Goal: Task Accomplishment & Management: Manage account settings

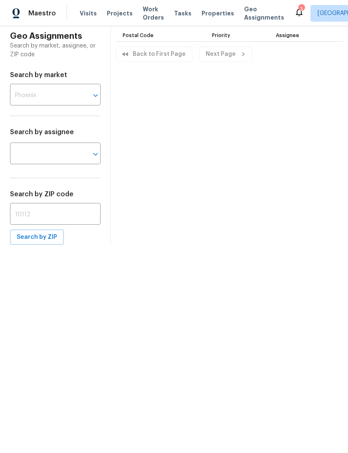
click at [202, 15] on span "Properties" at bounding box center [217, 13] width 33 height 8
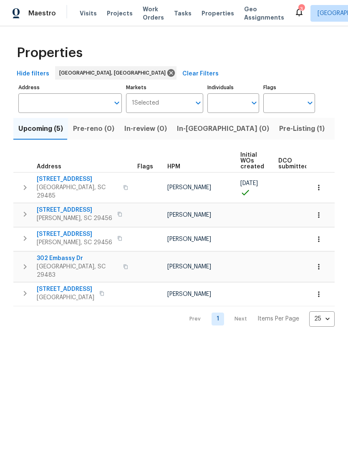
click at [323, 285] on button "button" at bounding box center [318, 294] width 18 height 18
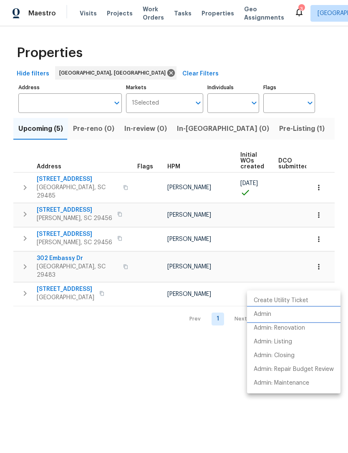
click at [273, 313] on li "Admin" at bounding box center [293, 315] width 93 height 14
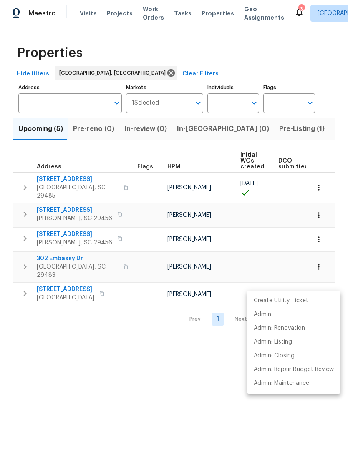
click at [214, 385] on div at bounding box center [174, 233] width 348 height 467
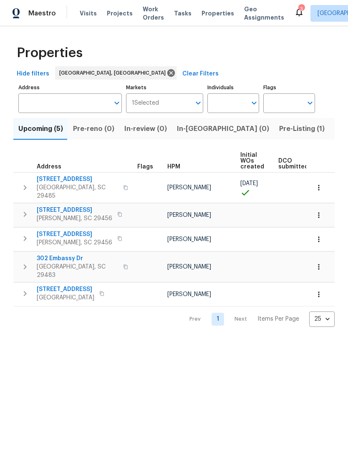
click at [322, 290] on icon "button" at bounding box center [318, 294] width 8 height 8
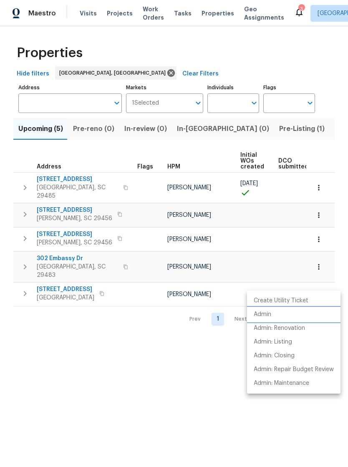
click at [272, 312] on li "Admin" at bounding box center [293, 315] width 93 height 14
click at [203, 370] on div at bounding box center [174, 233] width 348 height 467
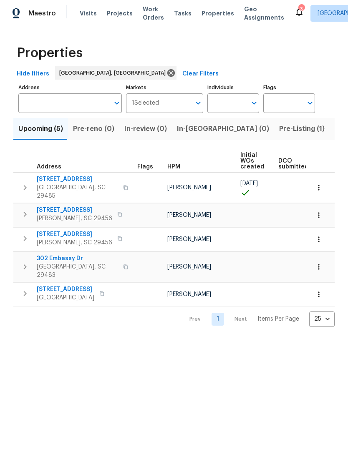
click at [208, 340] on html "Maestro Visits Projects Work Orders Tasks Properties Geo Assignments 3 Charlest…" at bounding box center [174, 170] width 348 height 340
click at [298, 6] on div "3" at bounding box center [301, 9] width 6 height 8
click at [294, 13] on icon at bounding box center [299, 12] width 10 height 10
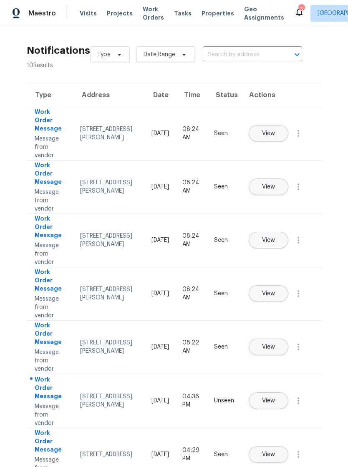
click at [288, 178] on button "View" at bounding box center [269, 186] width 40 height 17
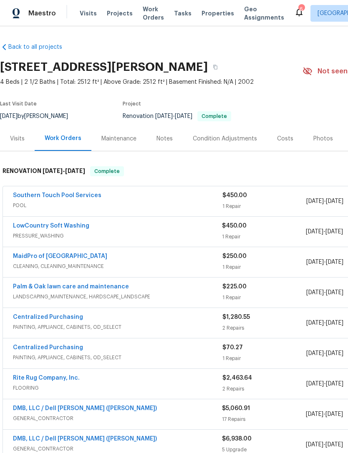
click at [294, 9] on icon at bounding box center [299, 12] width 10 height 10
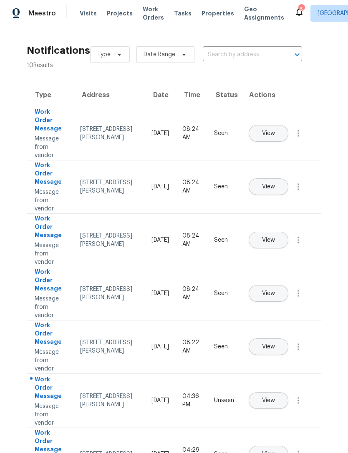
click at [275, 131] on span "View" at bounding box center [268, 134] width 13 height 6
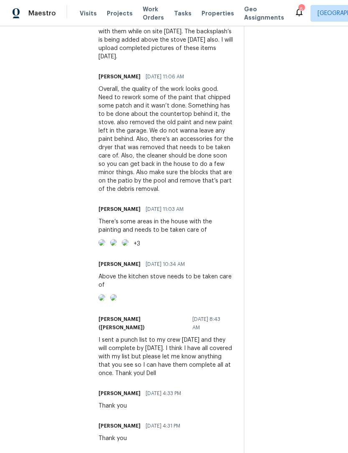
scroll to position [1937, 0]
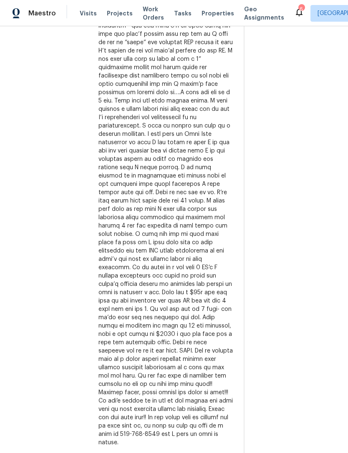
scroll to position [1228, 0]
click at [6, 292] on div "All work orders 112 Jasmine Ln Goose Creek, SC 29445 Home details Vendor Info D…" at bounding box center [174, 278] width 348 height 2958
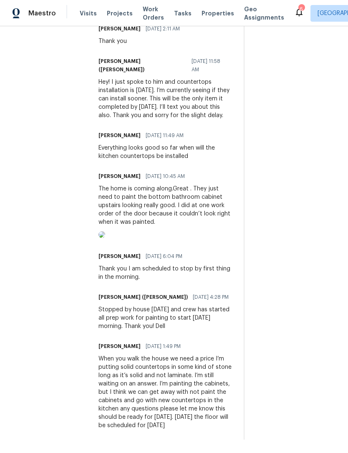
scroll to position [0, 0]
click at [209, 17] on span "Properties" at bounding box center [217, 13] width 33 height 8
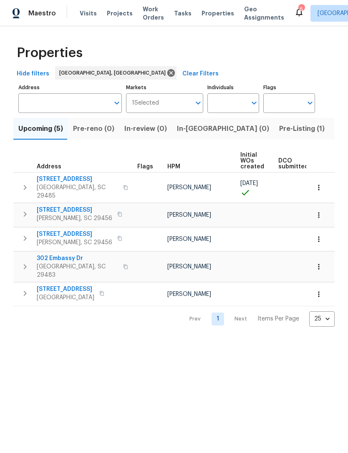
click at [279, 131] on span "Pre-Listing (1)" at bounding box center [301, 129] width 45 height 12
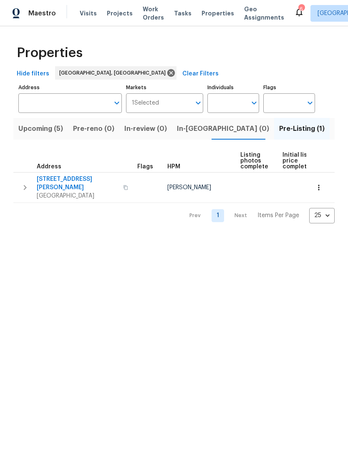
click at [71, 176] on span "112 Jasmine Ln" at bounding box center [77, 183] width 81 height 17
click at [65, 181] on span "112 Jasmine Ln" at bounding box center [77, 183] width 81 height 17
click at [191, 237] on html "Maestro Visits Projects Work Orders Tasks Properties Geo Assignments 6 Charlest…" at bounding box center [174, 118] width 348 height 237
click at [5, 237] on html "Maestro Visits Projects Work Orders Tasks Properties Geo Assignments 6 Charlest…" at bounding box center [174, 118] width 348 height 237
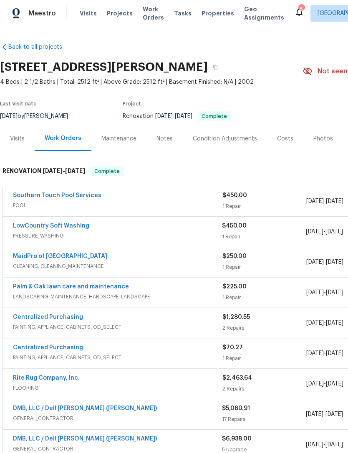
click at [149, 15] on span "Work Orders" at bounding box center [153, 13] width 21 height 17
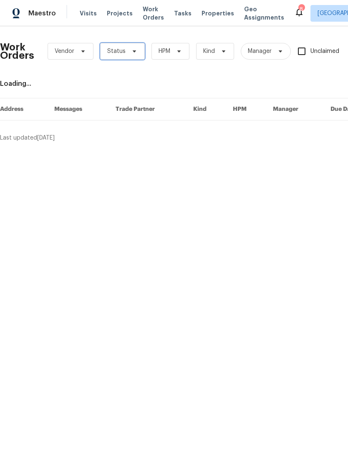
click at [133, 50] on icon at bounding box center [134, 51] width 7 height 7
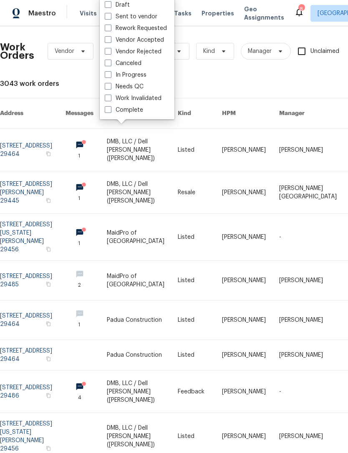
click at [111, 62] on span at bounding box center [108, 63] width 7 height 7
click at [110, 62] on input "Canceled" at bounding box center [107, 61] width 5 height 5
checkbox input "true"
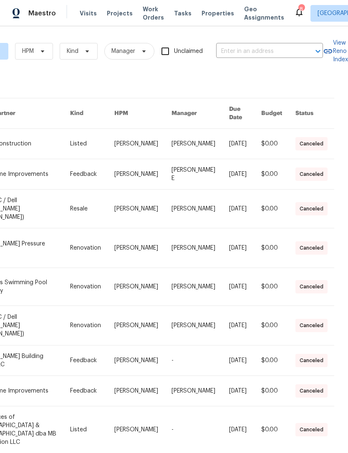
scroll to position [0, 146]
click at [36, 320] on link at bounding box center [23, 325] width 94 height 39
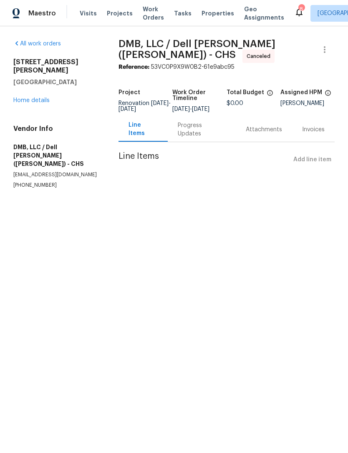
click at [161, 168] on span "Line Items" at bounding box center [203, 159] width 171 height 15
click at [210, 138] on div "Progress Updates" at bounding box center [202, 129] width 48 height 17
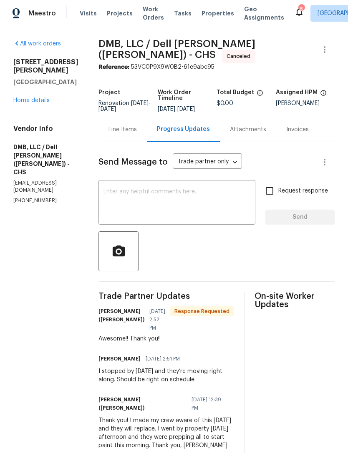
click at [224, 158] on body "Maestro Visits Projects Work Orders Tasks Properties Geo Assignments 8 Charlest…" at bounding box center [174, 226] width 348 height 453
click at [300, 155] on div at bounding box center [174, 226] width 348 height 453
click at [33, 102] on link "Home details" at bounding box center [31, 101] width 36 height 6
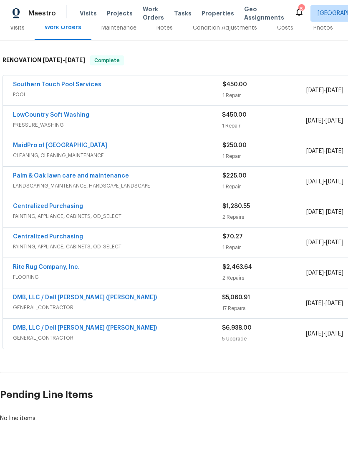
scroll to position [110, 0]
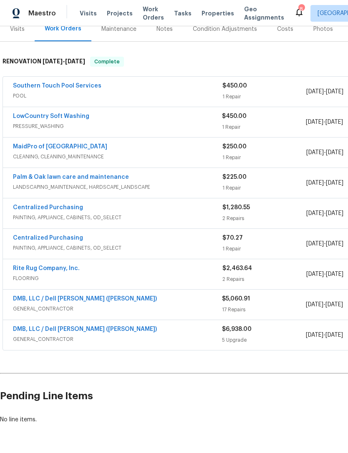
click at [69, 339] on span "GENERAL_CONTRACTOR" at bounding box center [117, 339] width 209 height 8
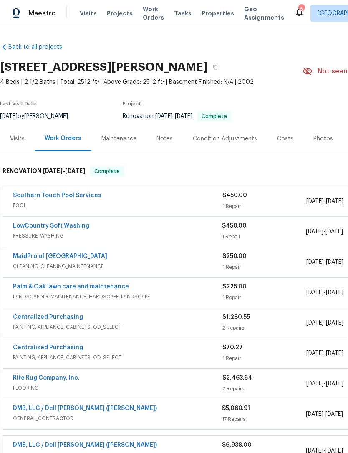
scroll to position [0, 0]
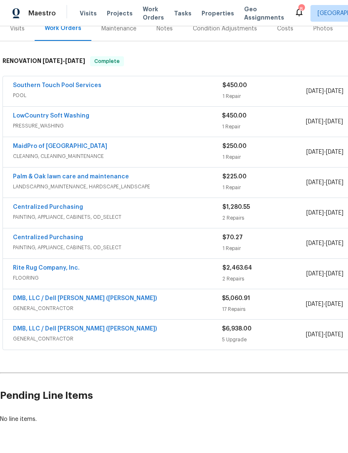
scroll to position [110, 0]
click at [80, 299] on link "DMB, LLC / Dell [PERSON_NAME] ([PERSON_NAME])" at bounding box center [85, 299] width 144 height 6
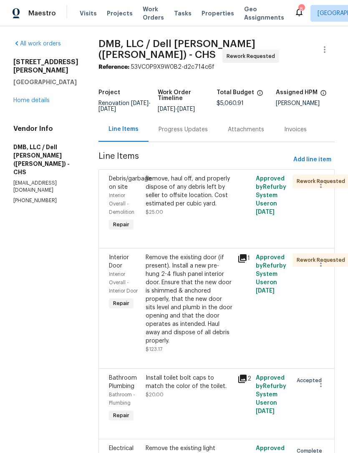
click at [179, 130] on div "Progress Updates" at bounding box center [182, 130] width 49 height 8
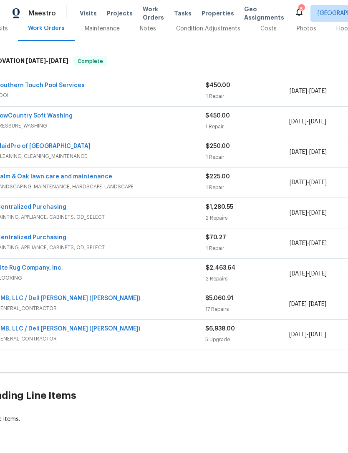
scroll to position [110, 17]
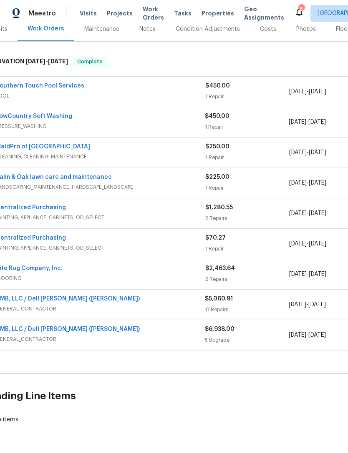
click at [61, 307] on span "GENERAL_CONTRACTOR" at bounding box center [100, 309] width 209 height 8
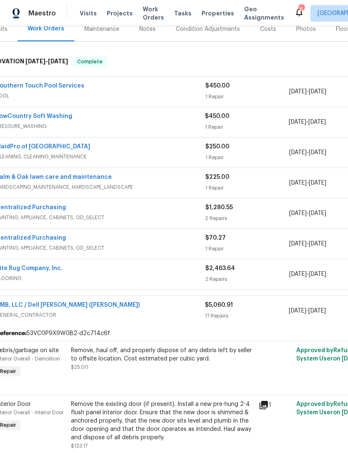
click at [151, 30] on div "Notes" at bounding box center [147, 29] width 16 height 8
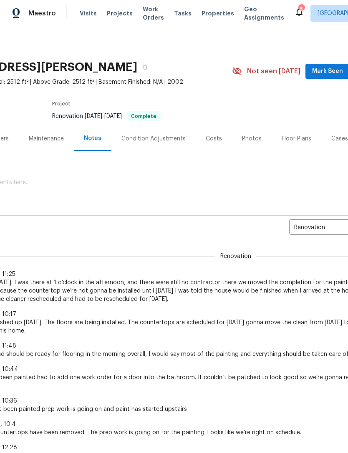
scroll to position [0, 72]
click at [202, 17] on span "Properties" at bounding box center [217, 13] width 33 height 8
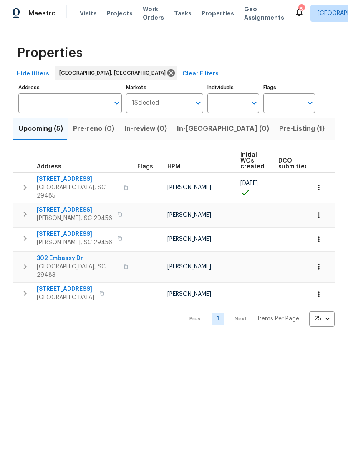
click at [279, 126] on span "Pre-Listing (1)" at bounding box center [301, 129] width 45 height 12
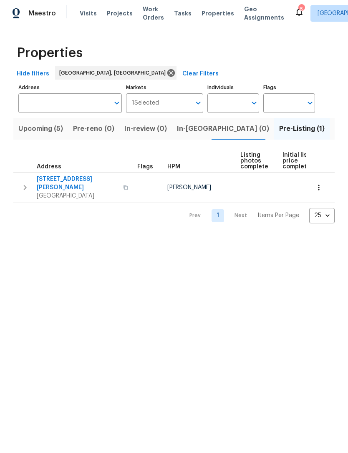
click at [102, 182] on span "[STREET_ADDRESS][PERSON_NAME]" at bounding box center [77, 183] width 81 height 17
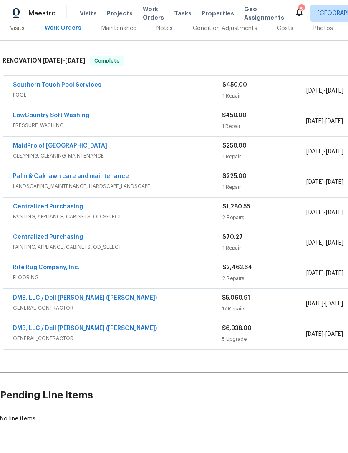
scroll to position [110, 0]
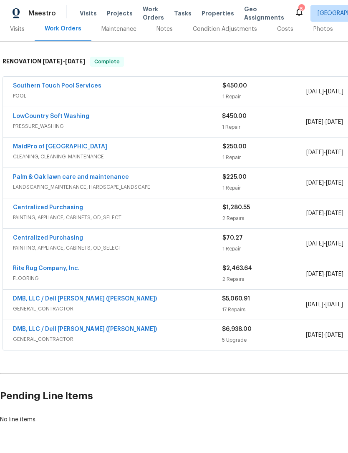
click at [78, 301] on link "DMB, LLC / Dell [PERSON_NAME] ([PERSON_NAME])" at bounding box center [85, 299] width 144 height 6
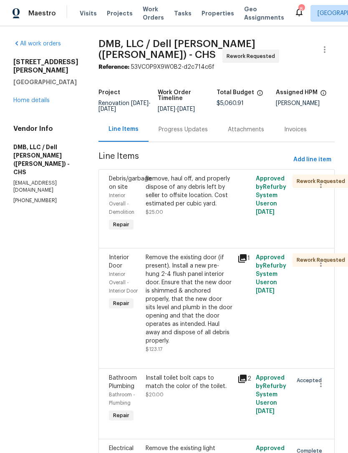
click at [178, 132] on div "Progress Updates" at bounding box center [182, 130] width 49 height 8
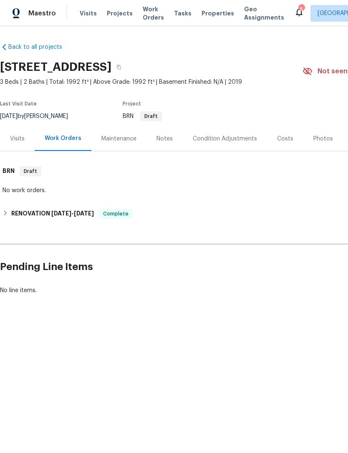
click at [209, 16] on span "Properties" at bounding box center [217, 13] width 33 height 8
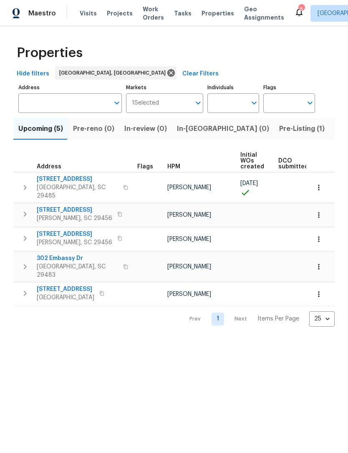
click at [279, 131] on span "Pre-Listing (1)" at bounding box center [301, 129] width 45 height 12
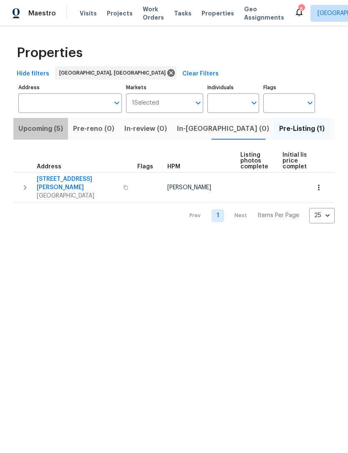
click at [43, 130] on span "Upcoming (5)" at bounding box center [40, 129] width 45 height 12
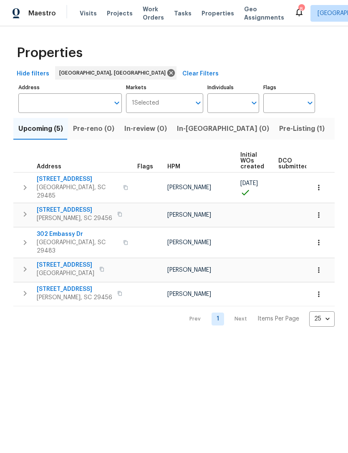
click at [321, 266] on icon "button" at bounding box center [318, 270] width 8 height 8
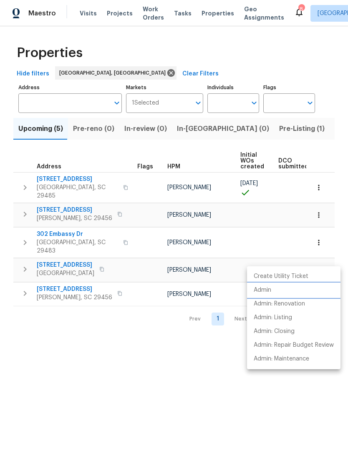
click at [266, 287] on p "Admin" at bounding box center [263, 290] width 18 height 9
click at [206, 357] on div at bounding box center [174, 226] width 348 height 453
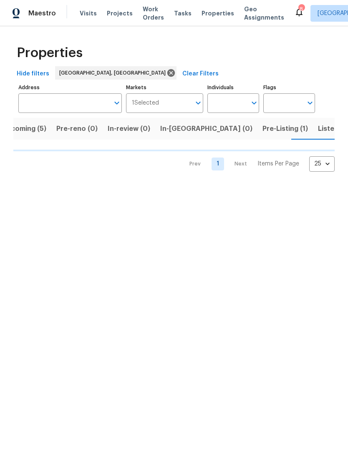
scroll to position [0, 18]
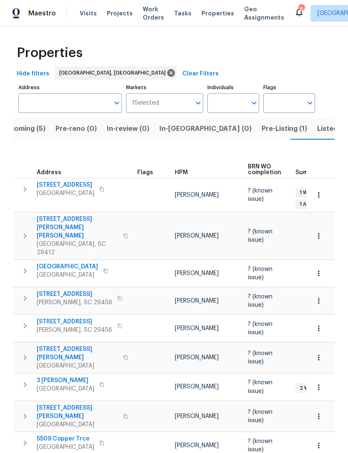
click at [150, 15] on span "Work Orders" at bounding box center [153, 13] width 21 height 17
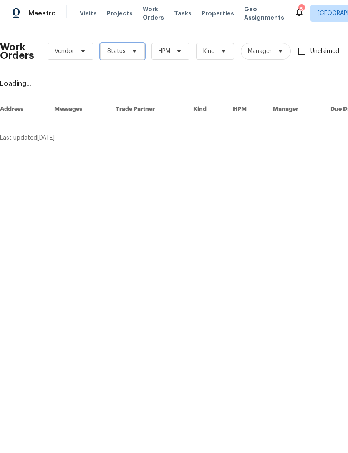
click at [136, 57] on span "Status" at bounding box center [122, 51] width 45 height 17
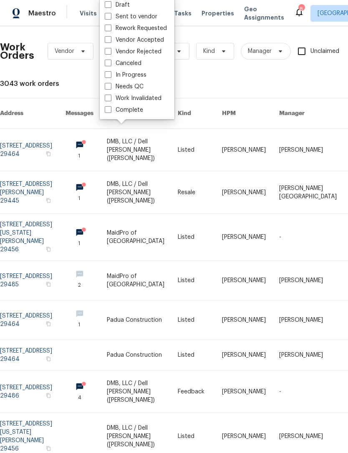
click at [111, 73] on span at bounding box center [108, 74] width 7 height 7
click at [110, 73] on input "In Progress" at bounding box center [107, 73] width 5 height 5
checkbox input "true"
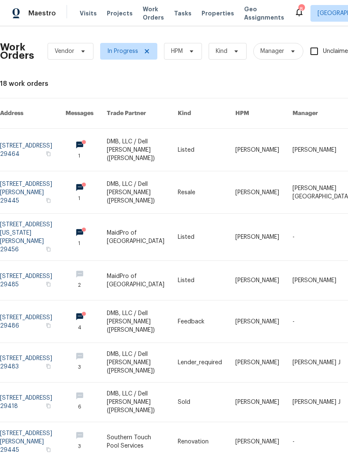
click at [206, 13] on span "Properties" at bounding box center [217, 13] width 33 height 8
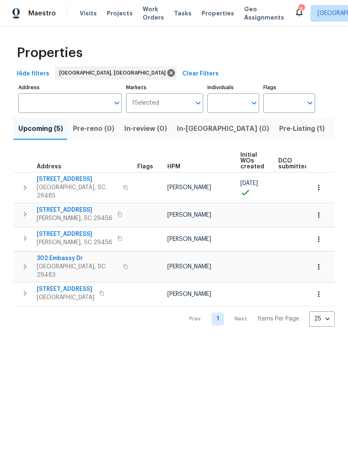
click at [279, 131] on span "Pre-Listing (1)" at bounding box center [301, 129] width 45 height 12
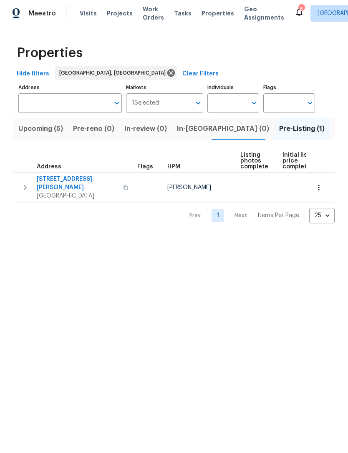
click at [88, 180] on span "112 Jasmine Ln" at bounding box center [77, 183] width 81 height 17
click at [67, 181] on span "112 Jasmine Ln" at bounding box center [77, 183] width 81 height 17
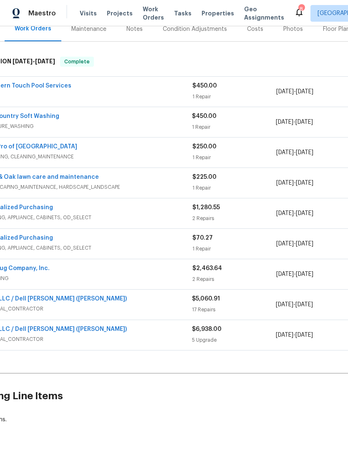
scroll to position [110, 30]
click at [26, 299] on link "DMB, LLC / Dell [PERSON_NAME] ([PERSON_NAME])" at bounding box center [54, 299] width 144 height 6
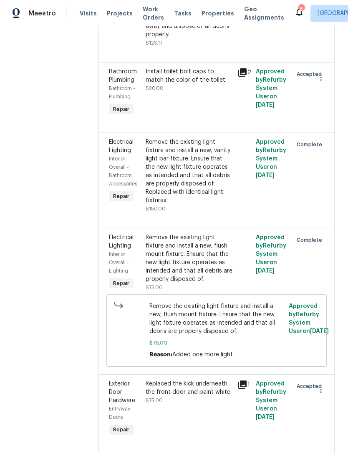
scroll to position [308, 0]
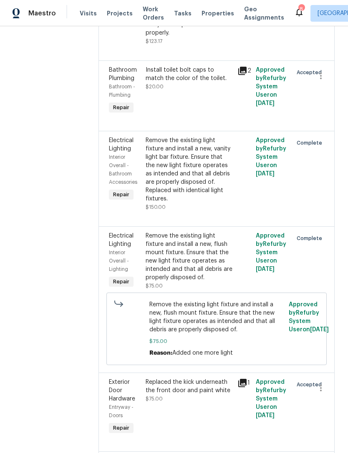
click at [163, 241] on div "Remove the existing light fixture and install a new, flush mount fixture. Ensur…" at bounding box center [189, 257] width 87 height 50
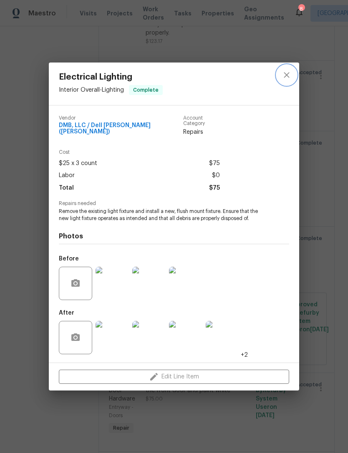
click at [282, 75] on icon "close" at bounding box center [287, 75] width 10 height 10
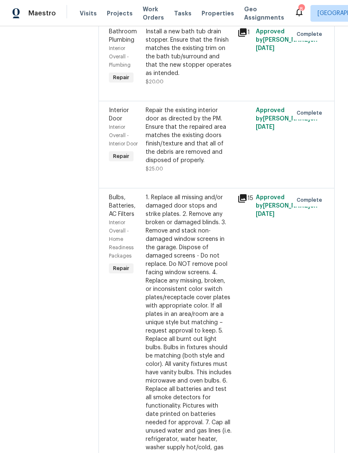
scroll to position [1419, 0]
click at [279, 441] on div "Approved by Nicholas Russell on 7/30/2025" at bounding box center [271, 335] width 37 height 289
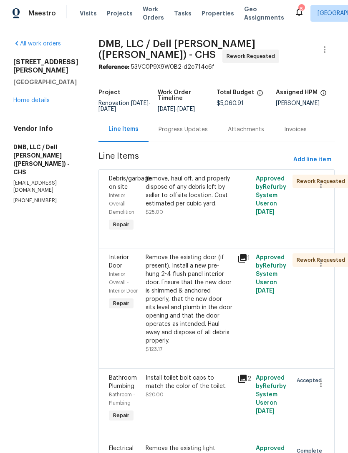
scroll to position [0, 0]
click at [148, 14] on span "Work Orders" at bounding box center [153, 13] width 21 height 17
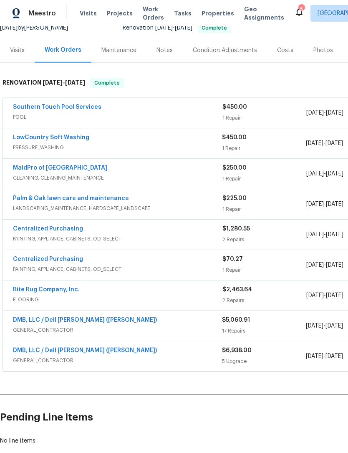
scroll to position [88, 0]
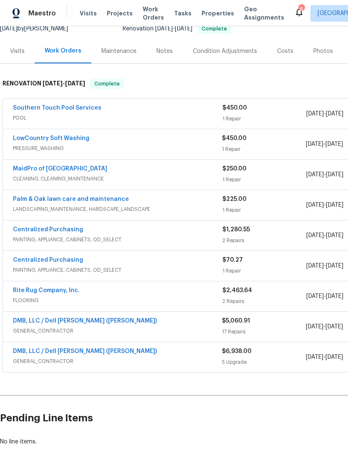
click at [131, 449] on div "Back to all projects [STREET_ADDRESS][PERSON_NAME] 4 Beds | 2 1/2 Baths | Total…" at bounding box center [235, 201] width 471 height 504
click at [131, 448] on div "Back to all projects [STREET_ADDRESS][PERSON_NAME] 4 Beds | 2 1/2 Baths | Total…" at bounding box center [235, 201] width 471 height 504
click at [215, 344] on div "DMB, LLC / [PERSON_NAME] ([PERSON_NAME]) GENERAL_CONTRACTOR $6,938.00 5 Upgrade…" at bounding box center [235, 357] width 465 height 30
click at [176, 244] on div "Centralized Purchasing PAINTING, APPLIANCE, CABINETS, OD_SELECT" at bounding box center [117, 236] width 209 height 20
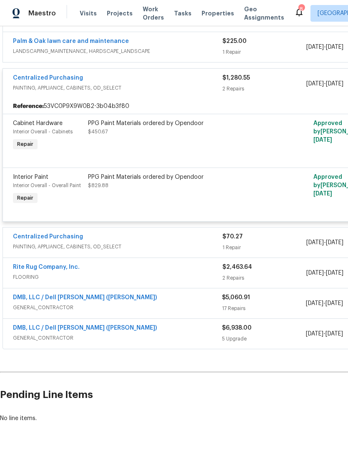
scroll to position [245, 0]
click at [8, 278] on div "Rite Rug Company, Inc. FLOORING $2,463.64 2 Repairs [DATE] - [DATE] Complete" at bounding box center [235, 274] width 465 height 30
click at [6, 252] on div "Centralized Purchasing PAINTING, APPLIANCE, CABINETS, OD_SELECT $70.27 1 Repair…" at bounding box center [235, 243] width 465 height 30
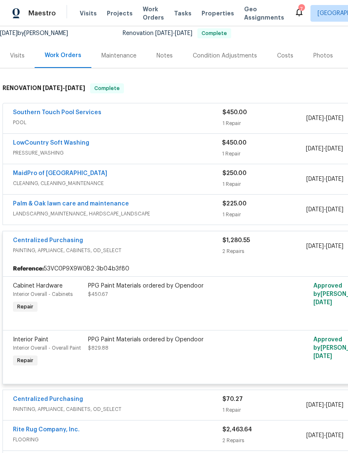
click at [84, 14] on span "Visits" at bounding box center [88, 13] width 17 height 8
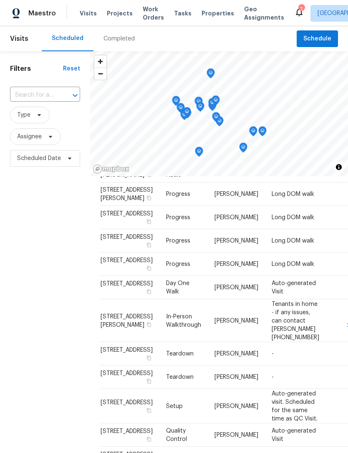
scroll to position [402, 0]
click at [108, 10] on span "Projects" at bounding box center [120, 13] width 26 height 8
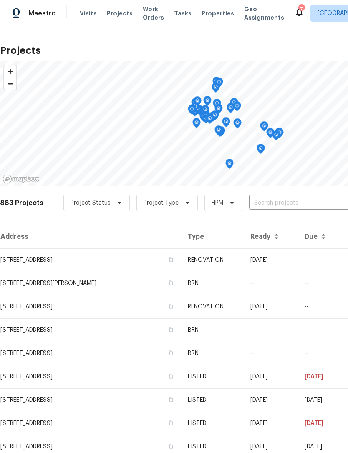
click at [146, 12] on span "Work Orders" at bounding box center [153, 13] width 21 height 17
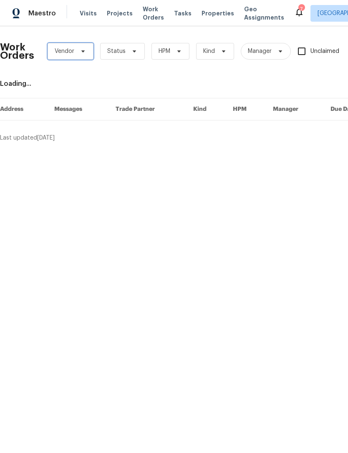
click at [81, 53] on icon at bounding box center [83, 51] width 7 height 7
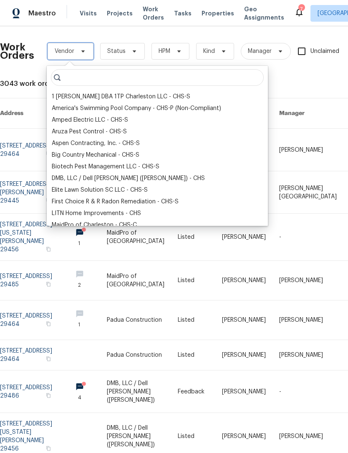
click at [75, 50] on span "Vendor" at bounding box center [71, 51] width 46 height 17
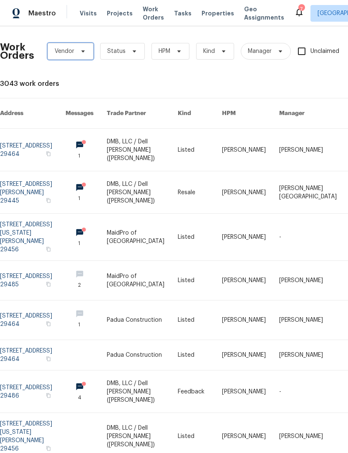
click at [82, 49] on icon at bounding box center [83, 51] width 7 height 7
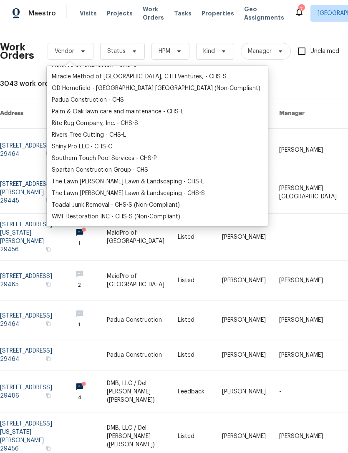
scroll to position [160, 0]
click at [261, 77] on div "Work Orders Vendor Status HPM Kind Manager Unclaimed ​ View Reno Index 3043 wor…" at bounding box center [235, 297] width 471 height 528
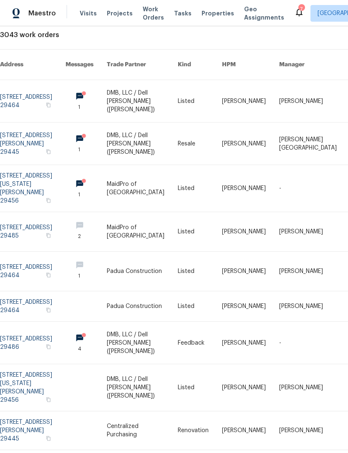
scroll to position [0, 0]
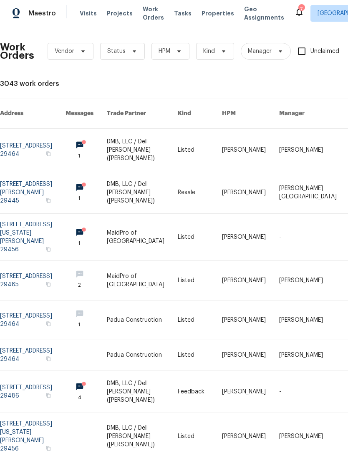
click at [208, 15] on span "Properties" at bounding box center [217, 13] width 33 height 8
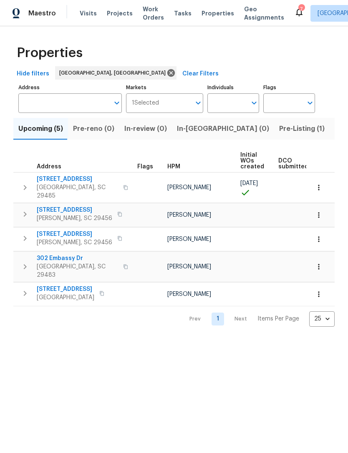
click at [323, 259] on button "button" at bounding box center [318, 267] width 18 height 18
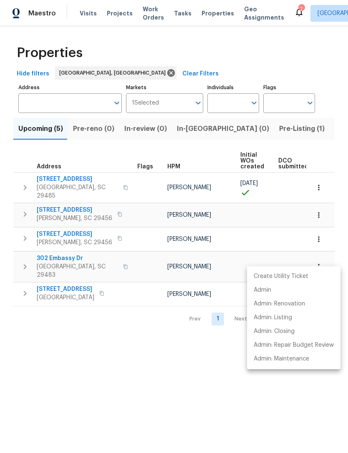
click at [335, 236] on div at bounding box center [174, 226] width 348 height 453
